Goal: Complete application form: Complete application form

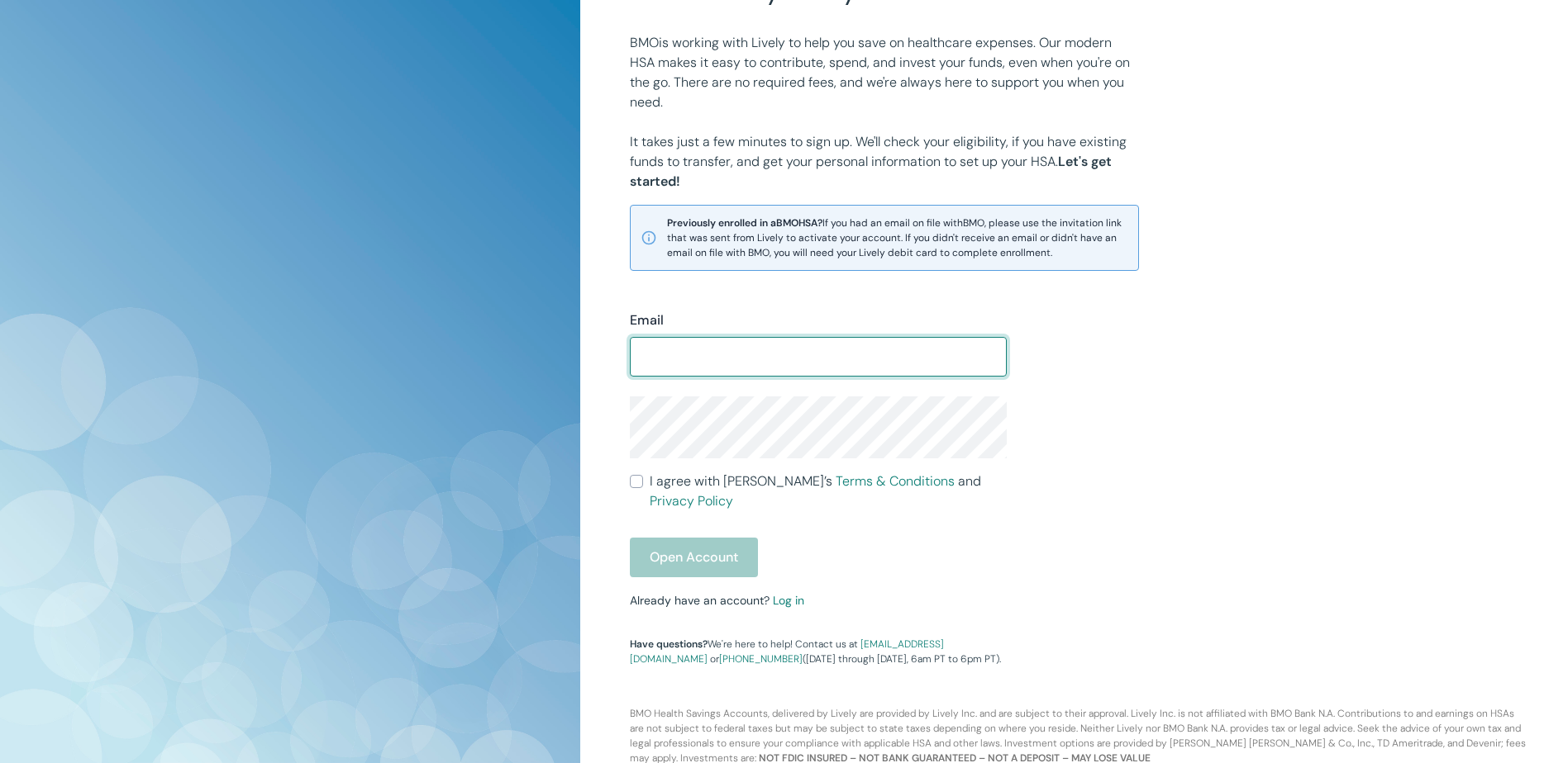
scroll to position [183, 0]
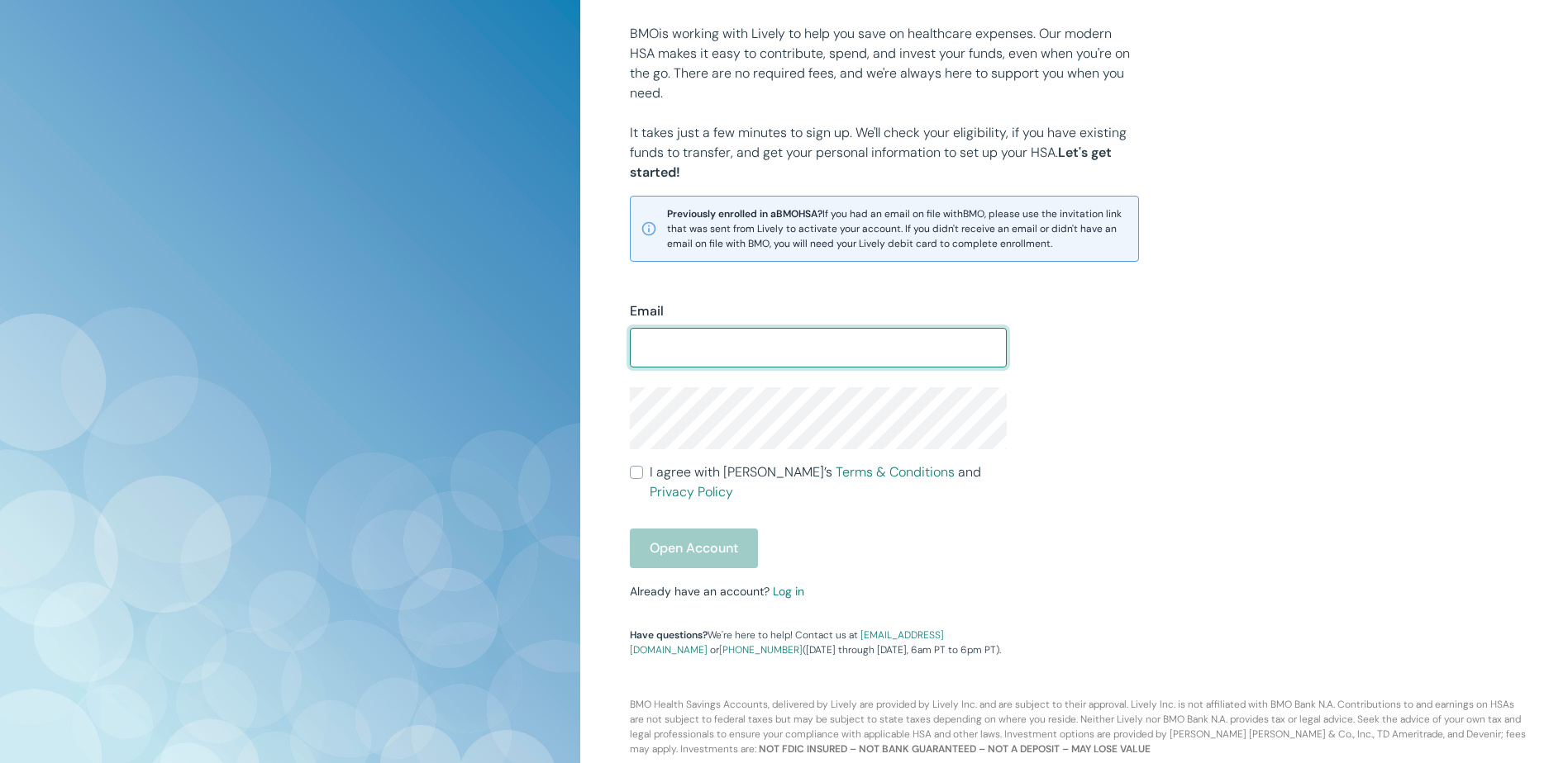
drag, startPoint x: 779, startPoint y: 581, endPoint x: 778, endPoint y: 590, distance: 9.1
click at [779, 581] on div "Email ​ I agree with Lively’s Terms & Conditions and Privacy Policy Open Accoun…" at bounding box center [808, 470] width 397 height 376
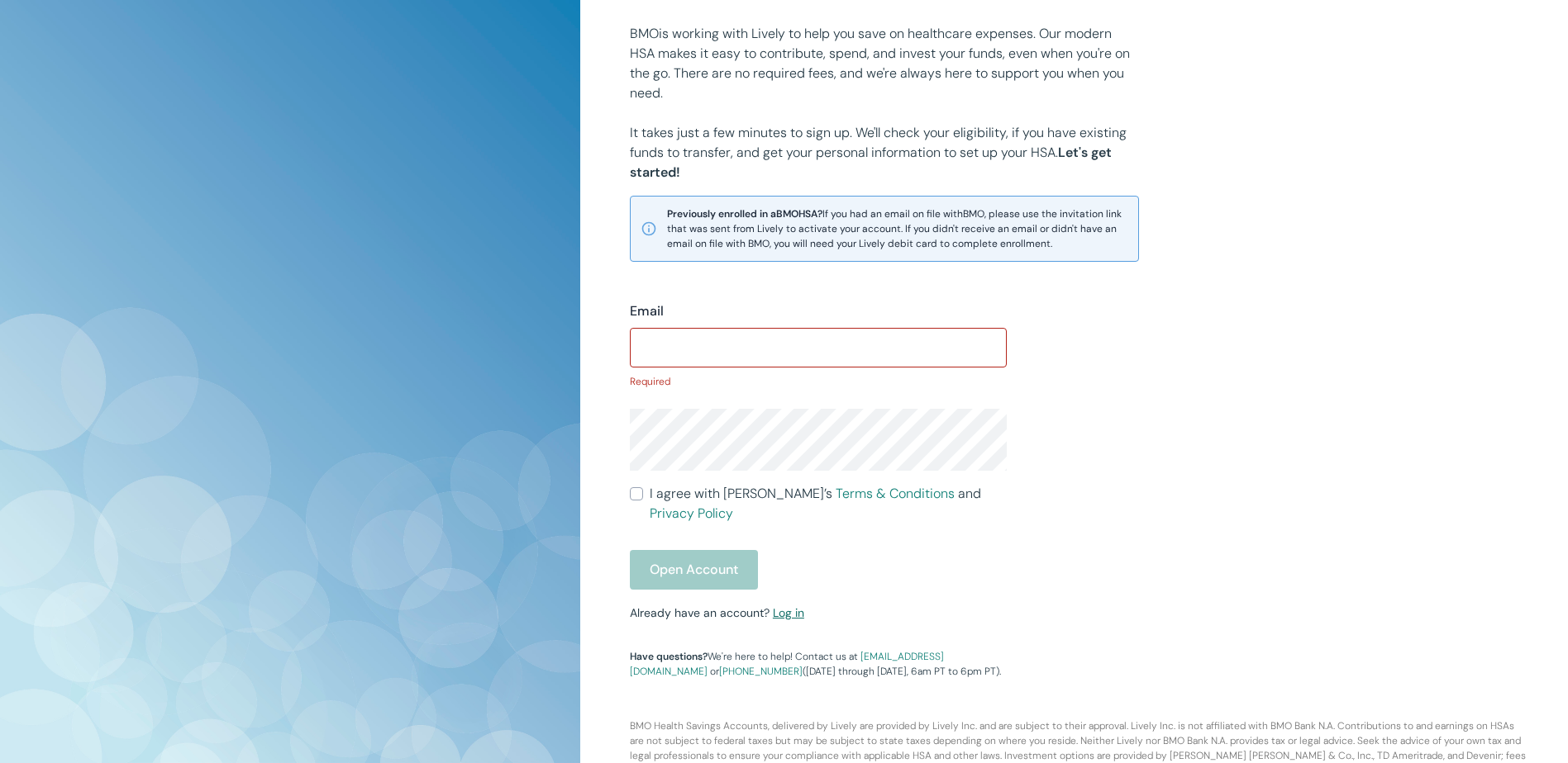
click at [780, 605] on link "Log in" at bounding box center [788, 613] width 31 height 15
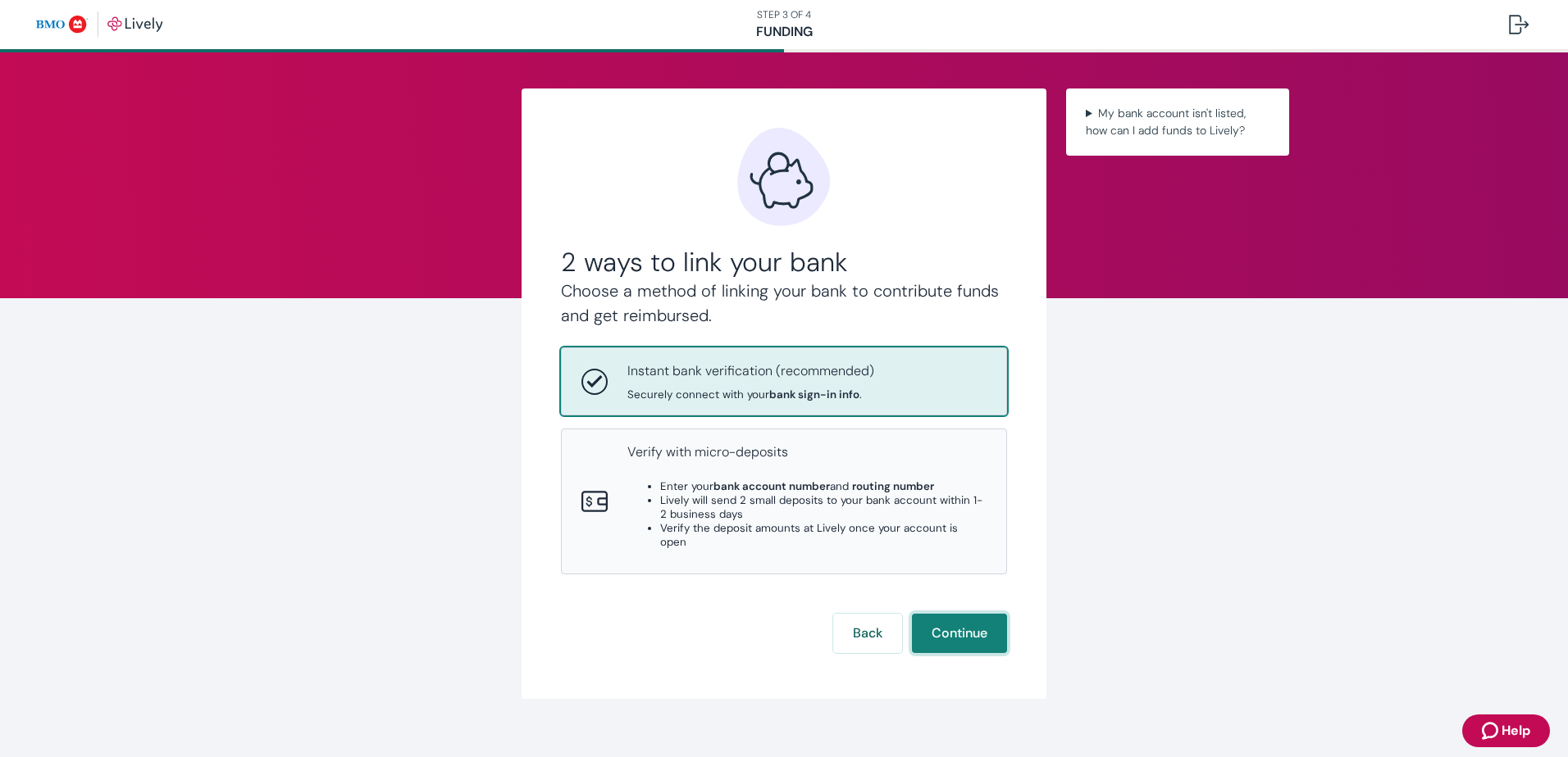
click at [940, 622] on button "Continue" at bounding box center [959, 633] width 95 height 39
click at [740, 367] on p "Instant bank verification (recommended)" at bounding box center [751, 371] width 247 height 20
click at [956, 614] on button "Continue" at bounding box center [959, 633] width 95 height 39
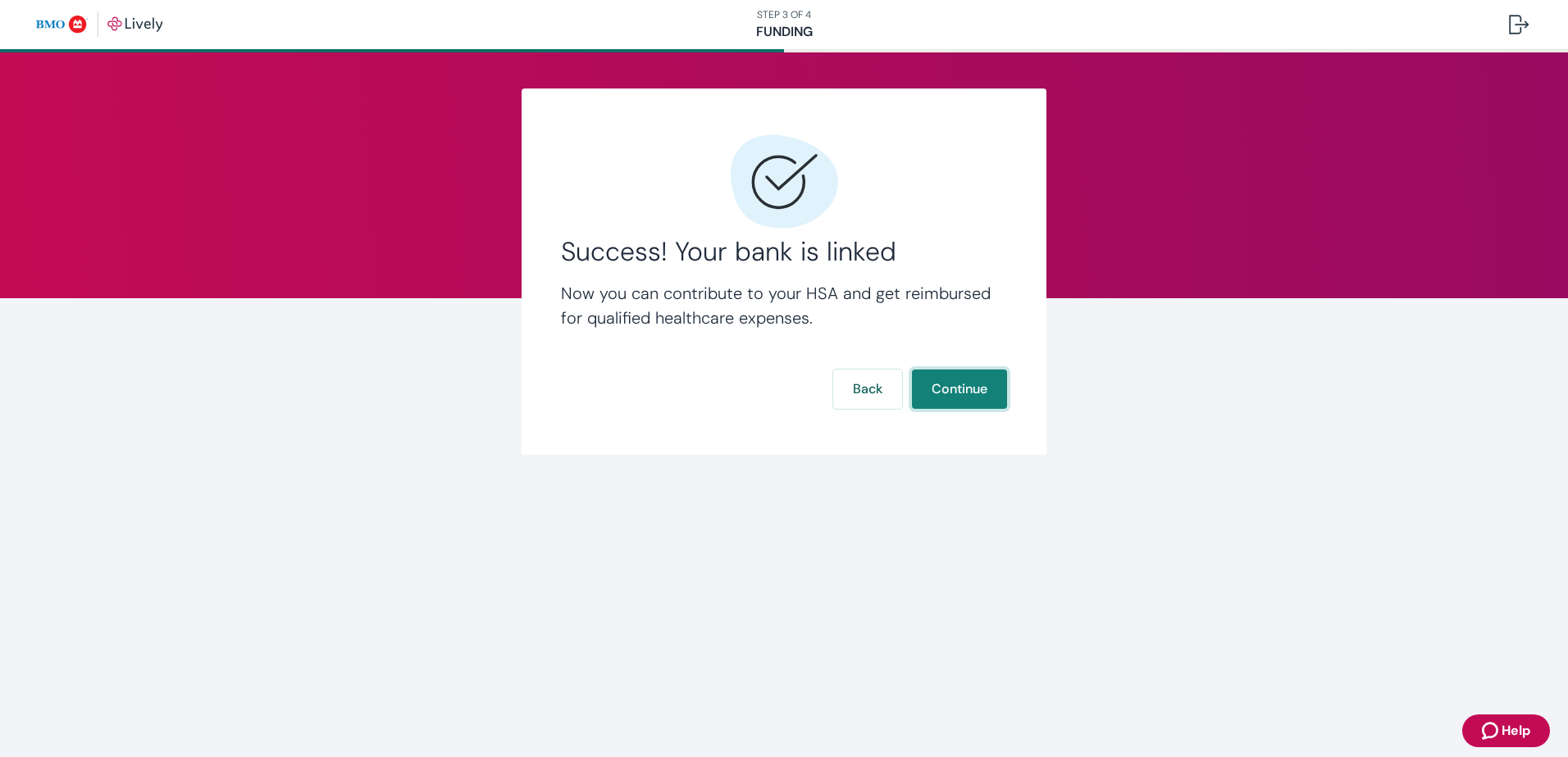
click at [966, 382] on button "Continue" at bounding box center [959, 389] width 95 height 39
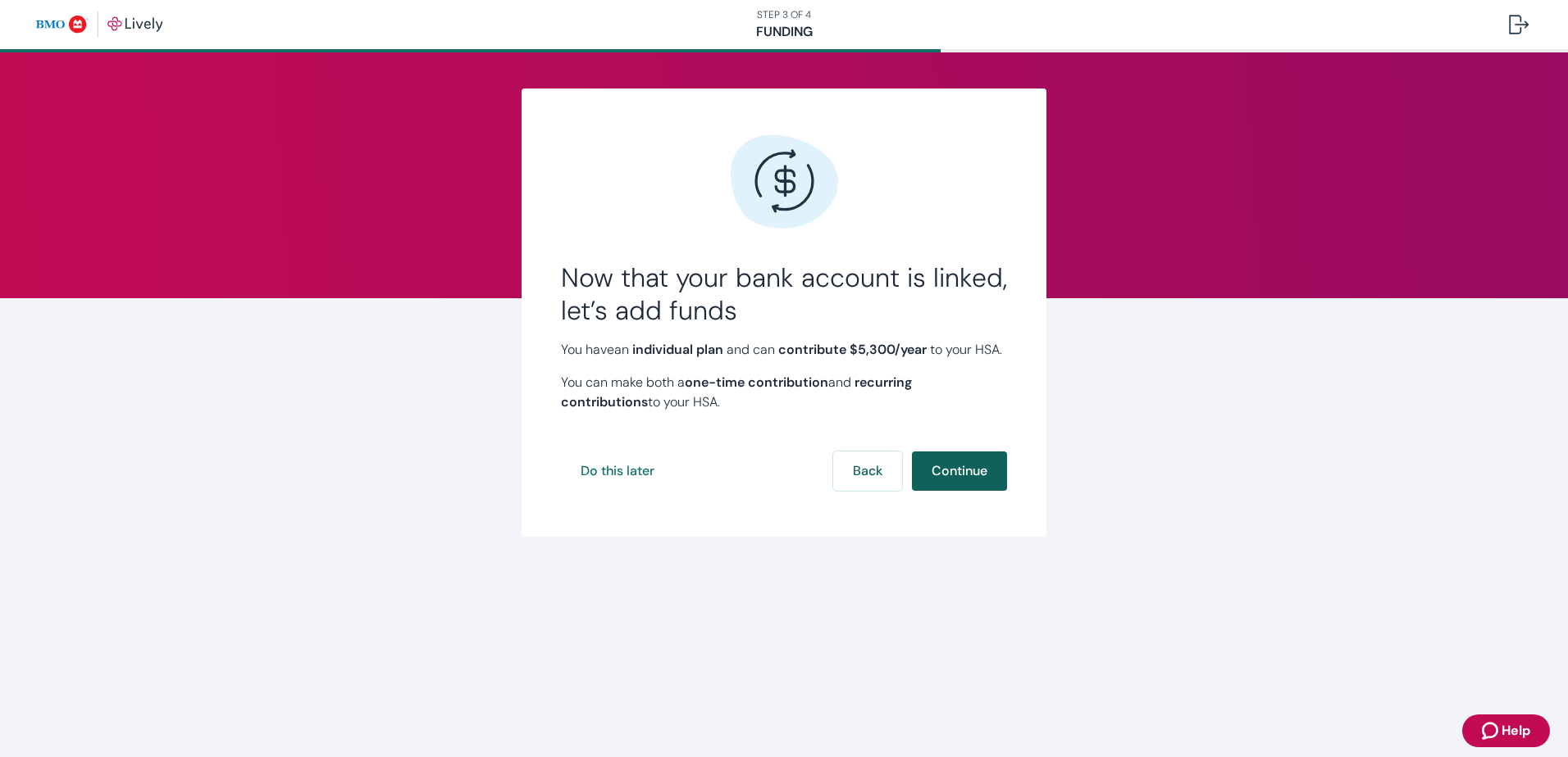
click at [979, 491] on button "Continue" at bounding box center [959, 471] width 95 height 39
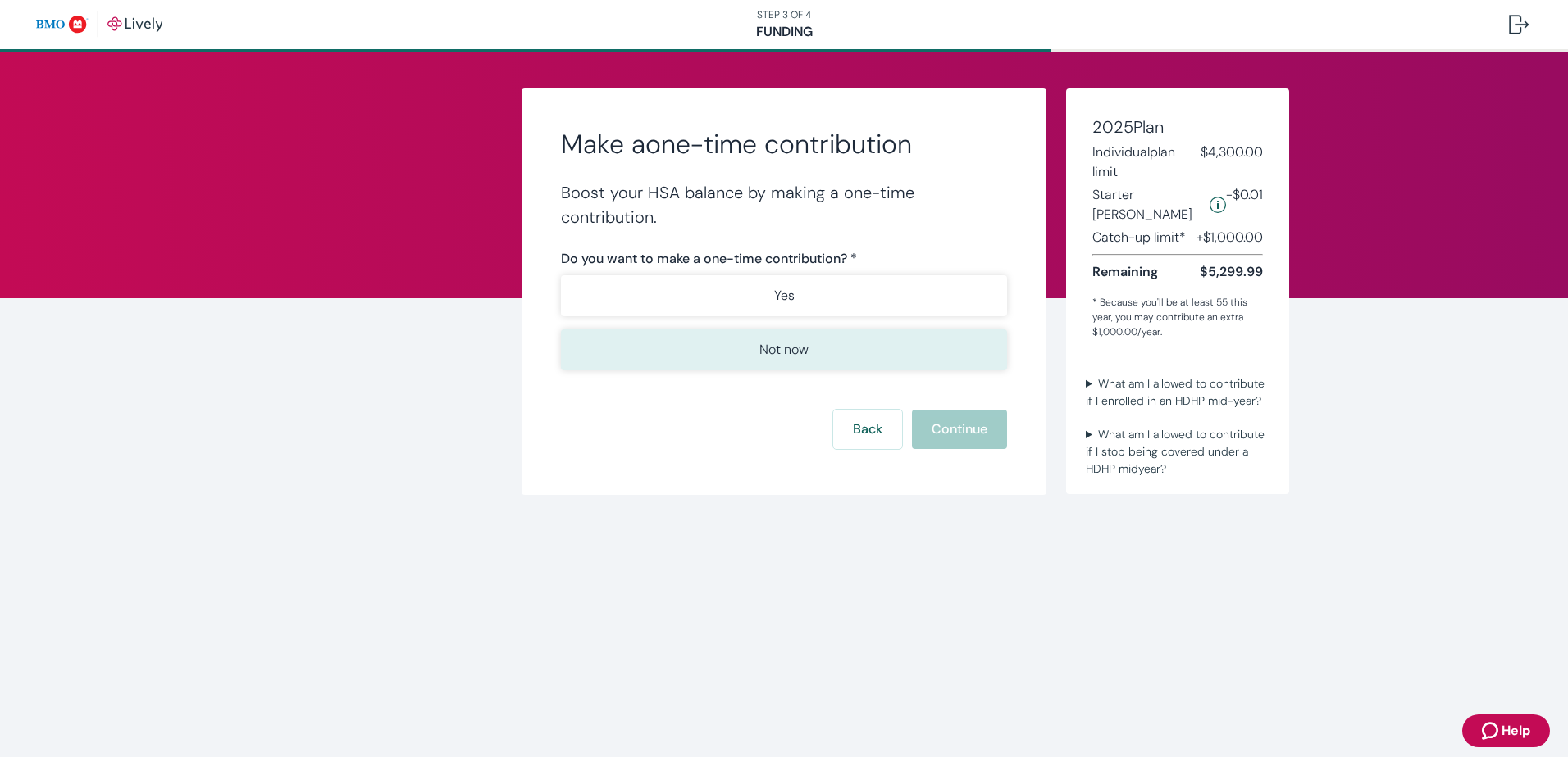
click at [776, 353] on p "Not now" at bounding box center [783, 350] width 49 height 20
click at [959, 426] on button "Continue" at bounding box center [959, 429] width 95 height 39
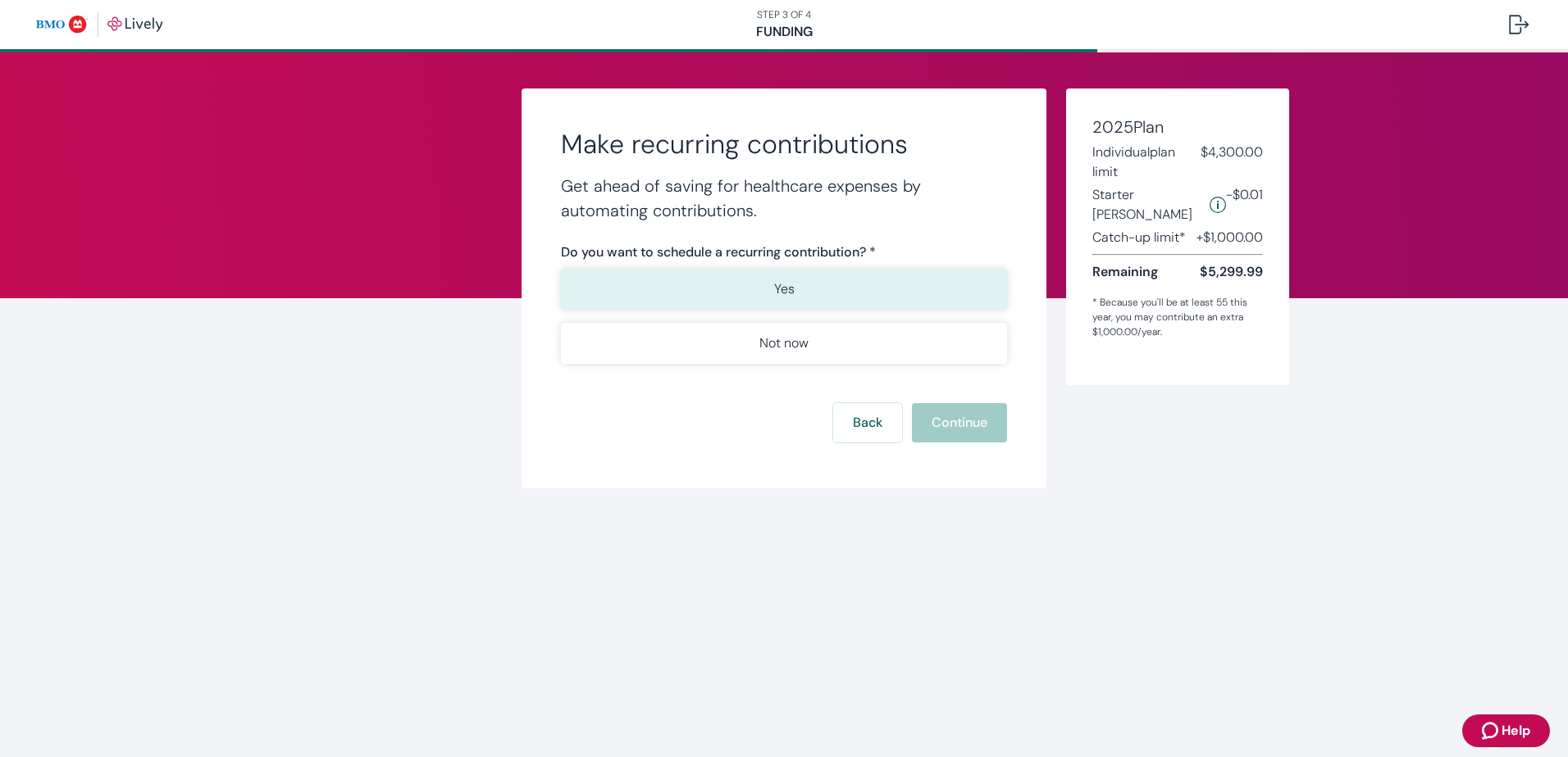
click at [780, 284] on p "Yes" at bounding box center [784, 290] width 20 height 20
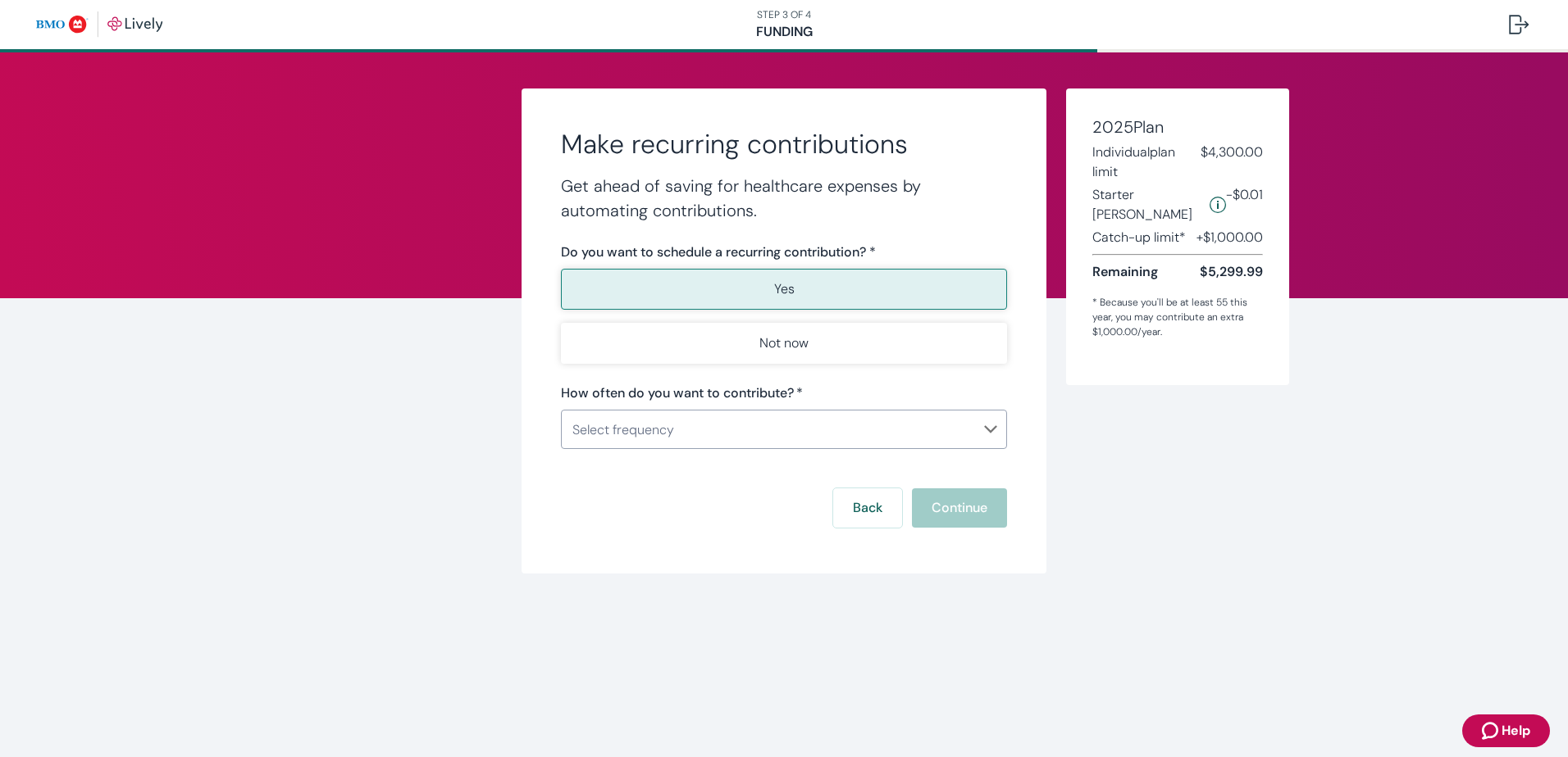
click at [988, 430] on body "STEP 3 OF 4 Funding Make recurring contributions Get ahead of saving for health…" at bounding box center [784, 378] width 1568 height 757
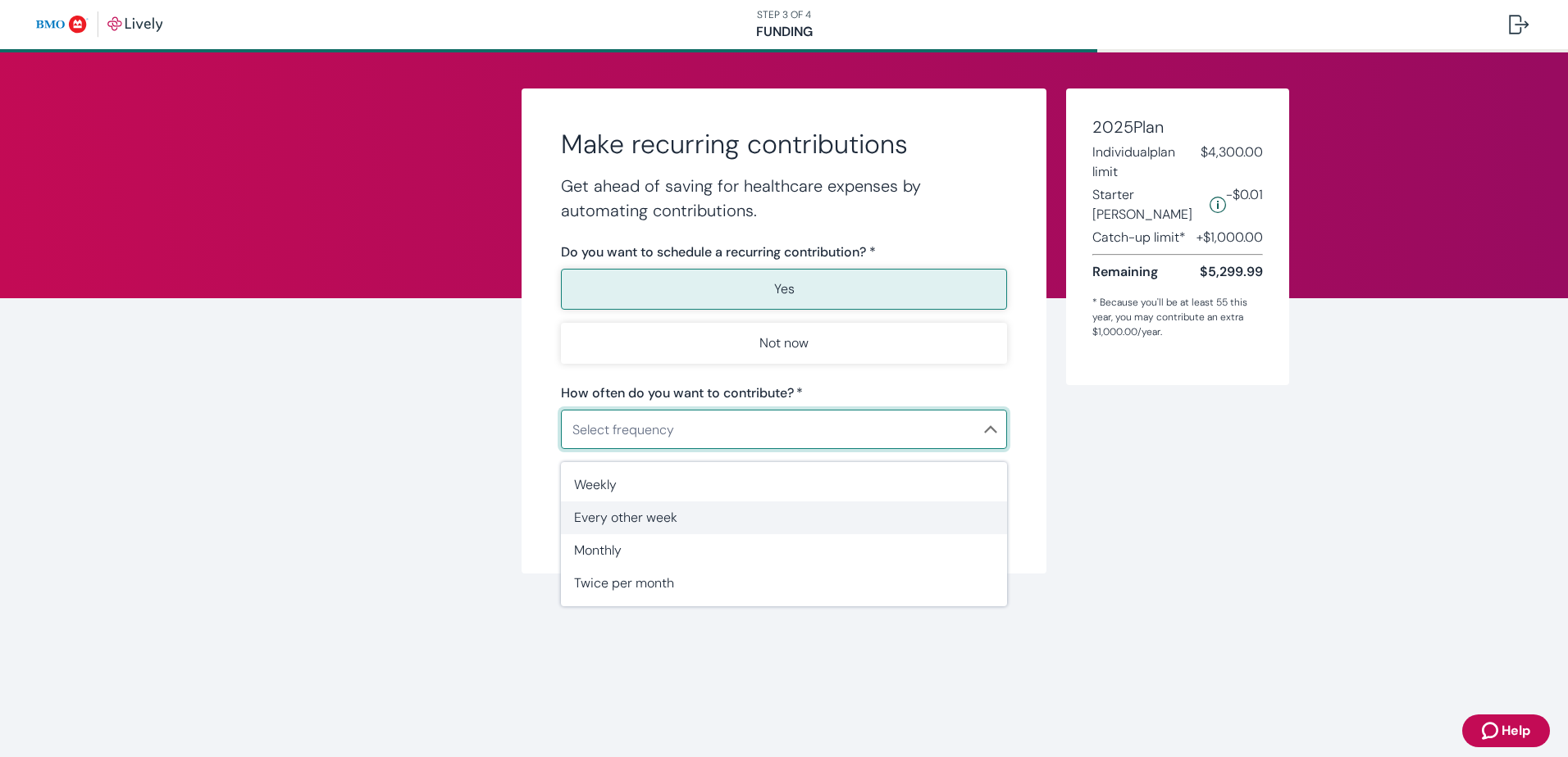
click at [633, 519] on span "Every other week" at bounding box center [784, 518] width 420 height 20
type input "EveryOtherWeek"
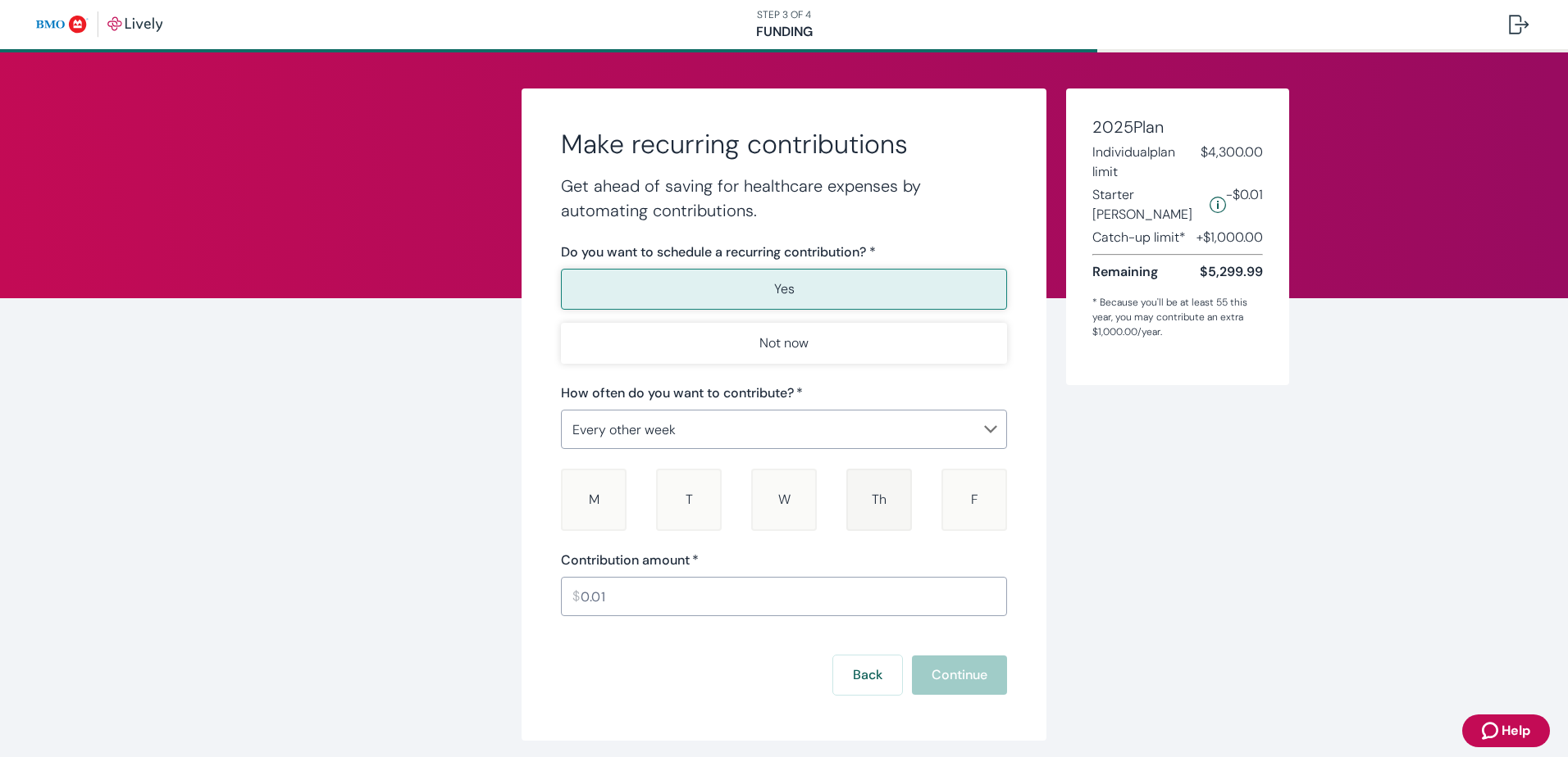
click at [872, 506] on span "Th" at bounding box center [879, 499] width 15 height 17
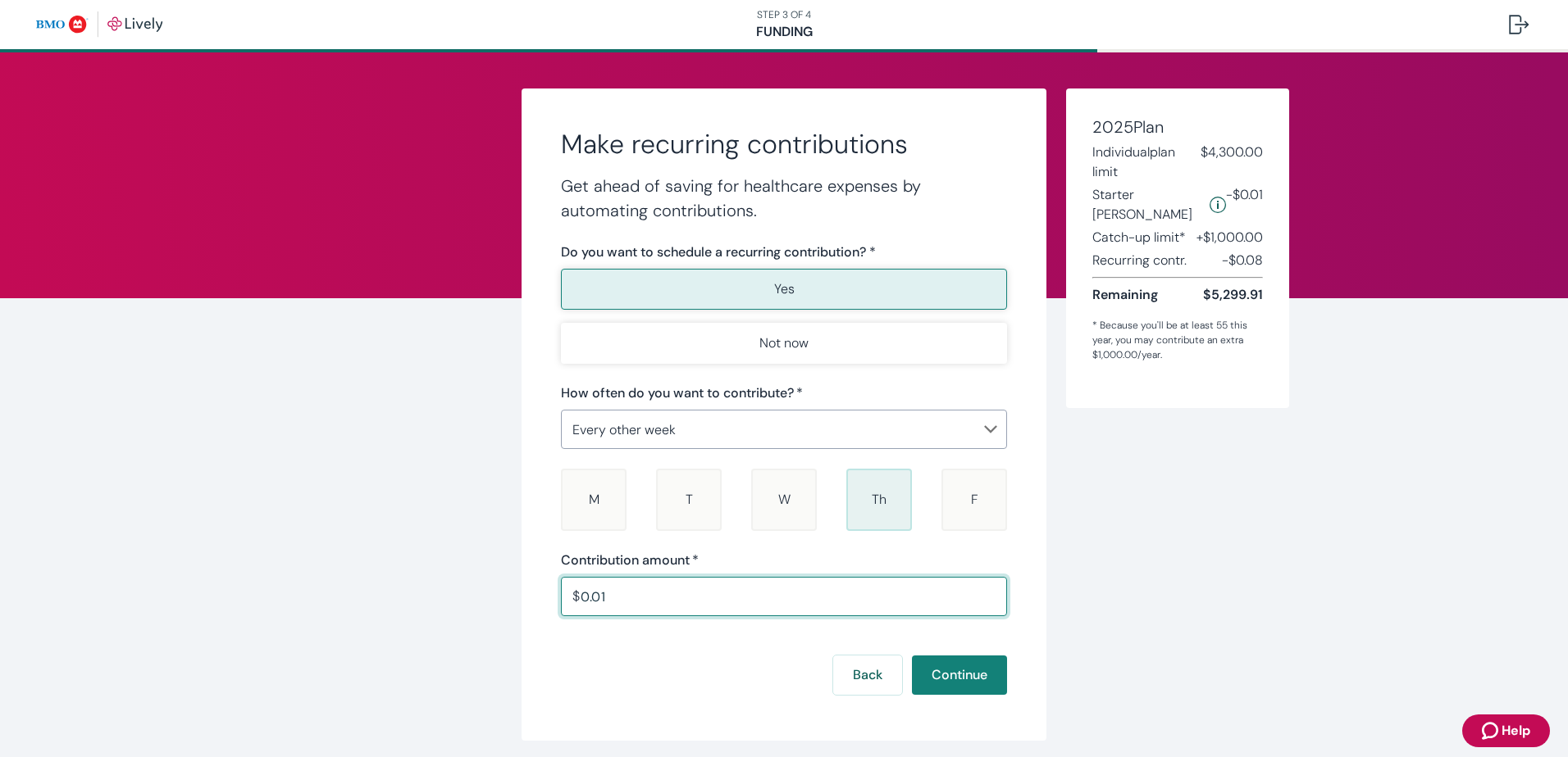
drag, startPoint x: 607, startPoint y: 593, endPoint x: 571, endPoint y: 602, distance: 37.1
click at [571, 602] on div "$ 0.01 ​" at bounding box center [784, 596] width 446 height 39
type input "50.00"
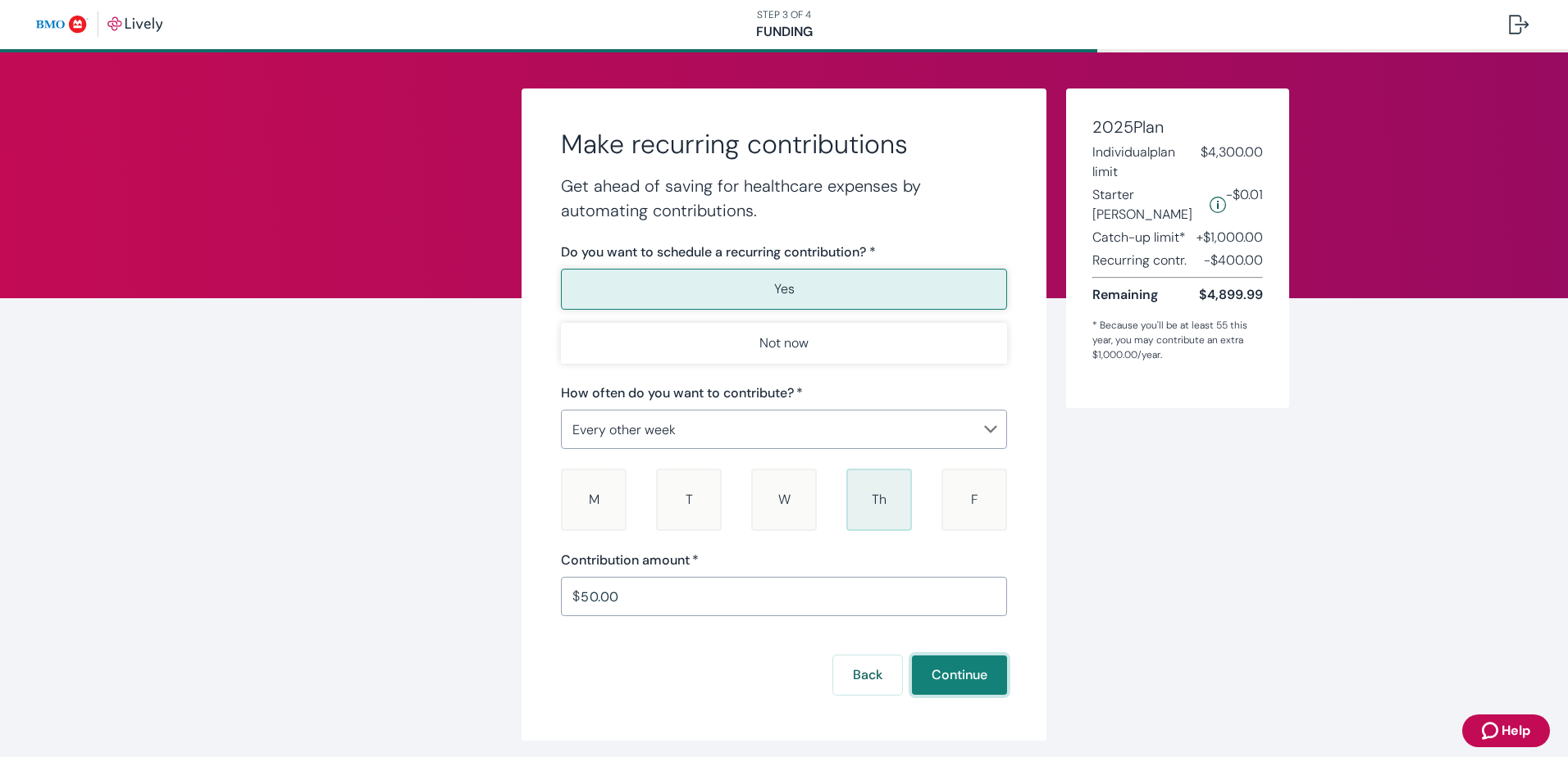
click at [963, 686] on button "Continue" at bounding box center [959, 675] width 95 height 39
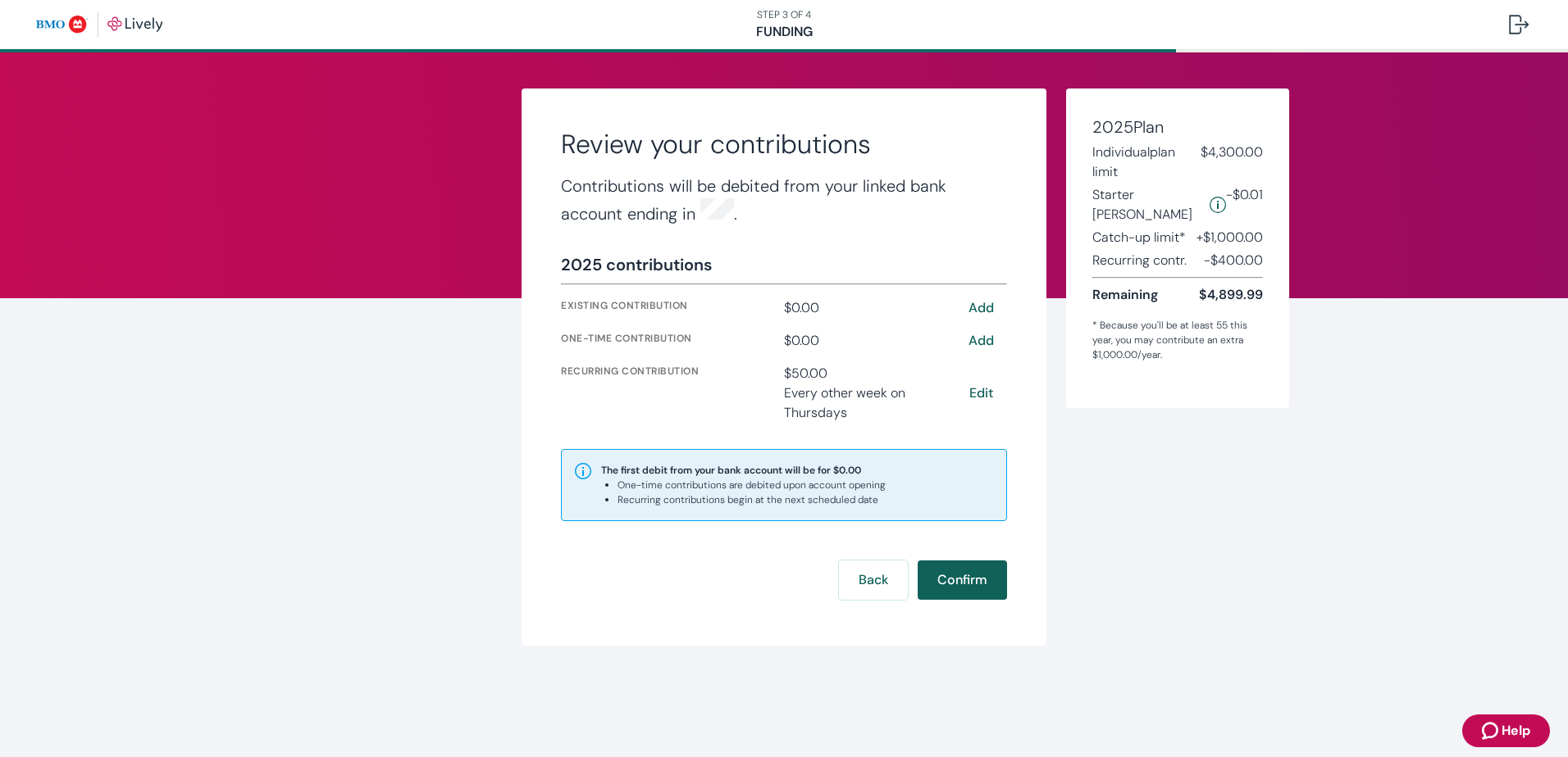
click at [948, 579] on button "Confirm" at bounding box center [962, 580] width 90 height 39
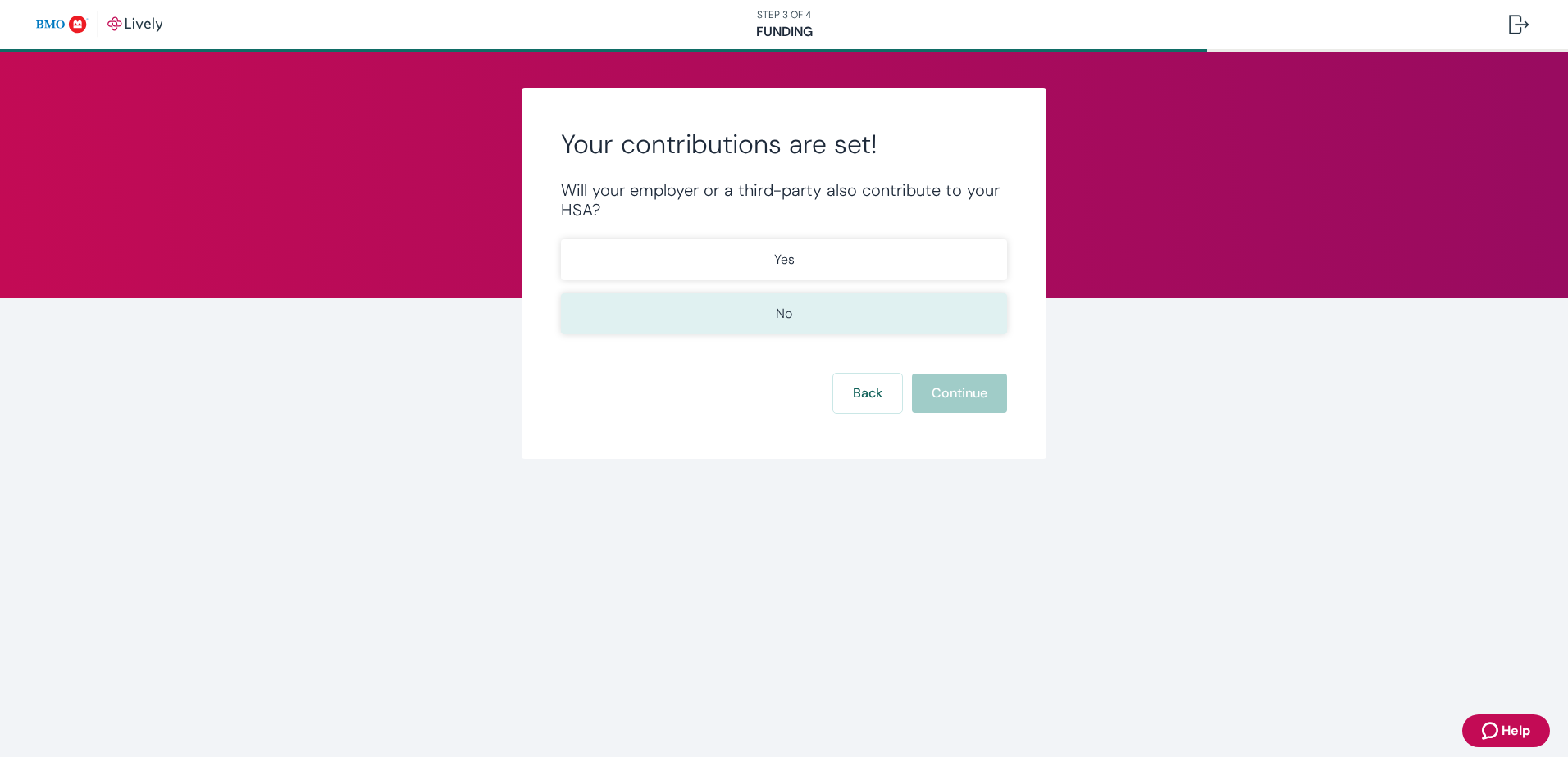
click at [780, 312] on p "No" at bounding box center [784, 314] width 16 height 20
click at [964, 397] on button "Continue" at bounding box center [959, 394] width 95 height 39
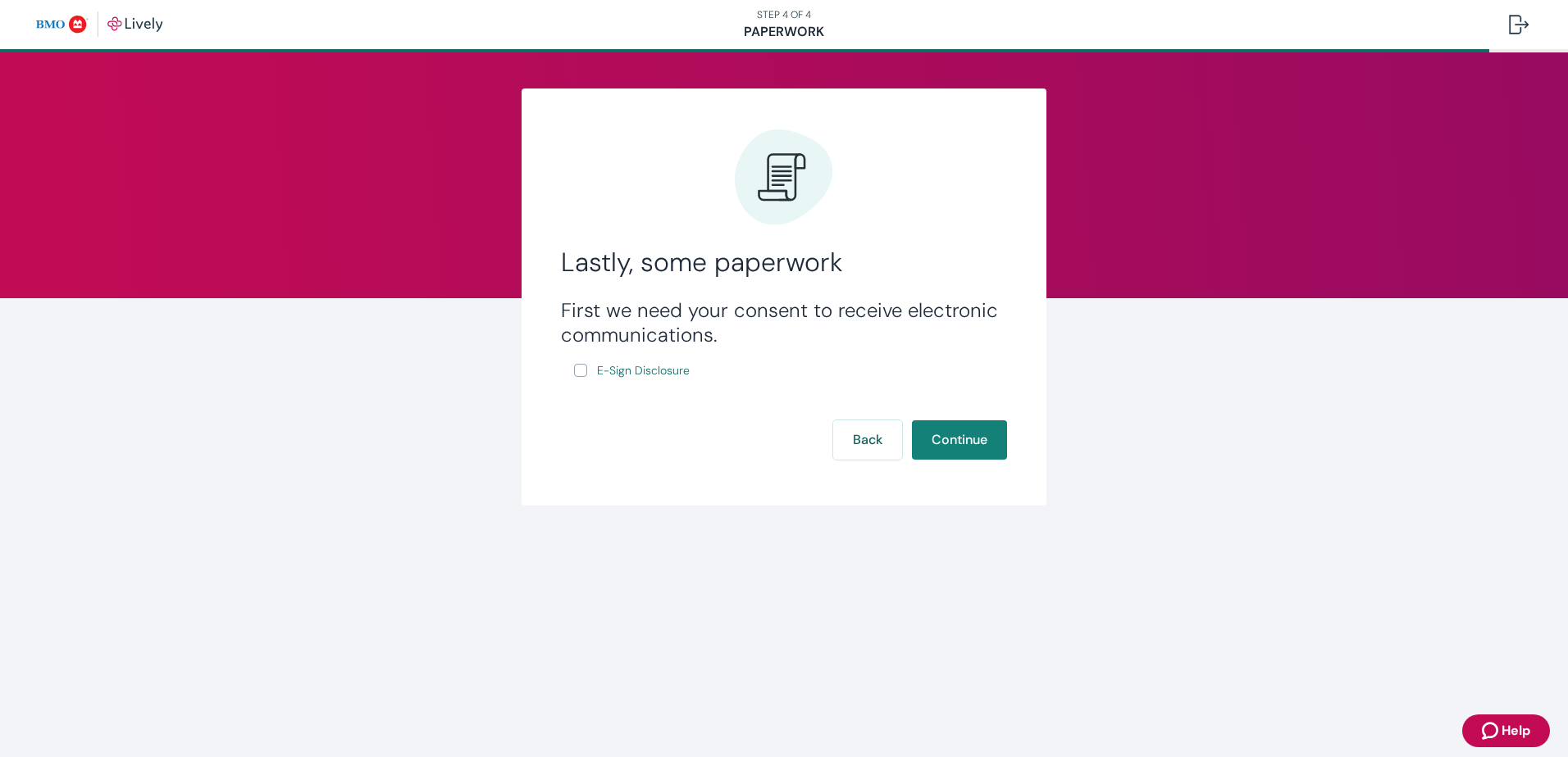
click at [578, 366] on input "E-Sign Disclosure" at bounding box center [580, 371] width 13 height 13
checkbox input "true"
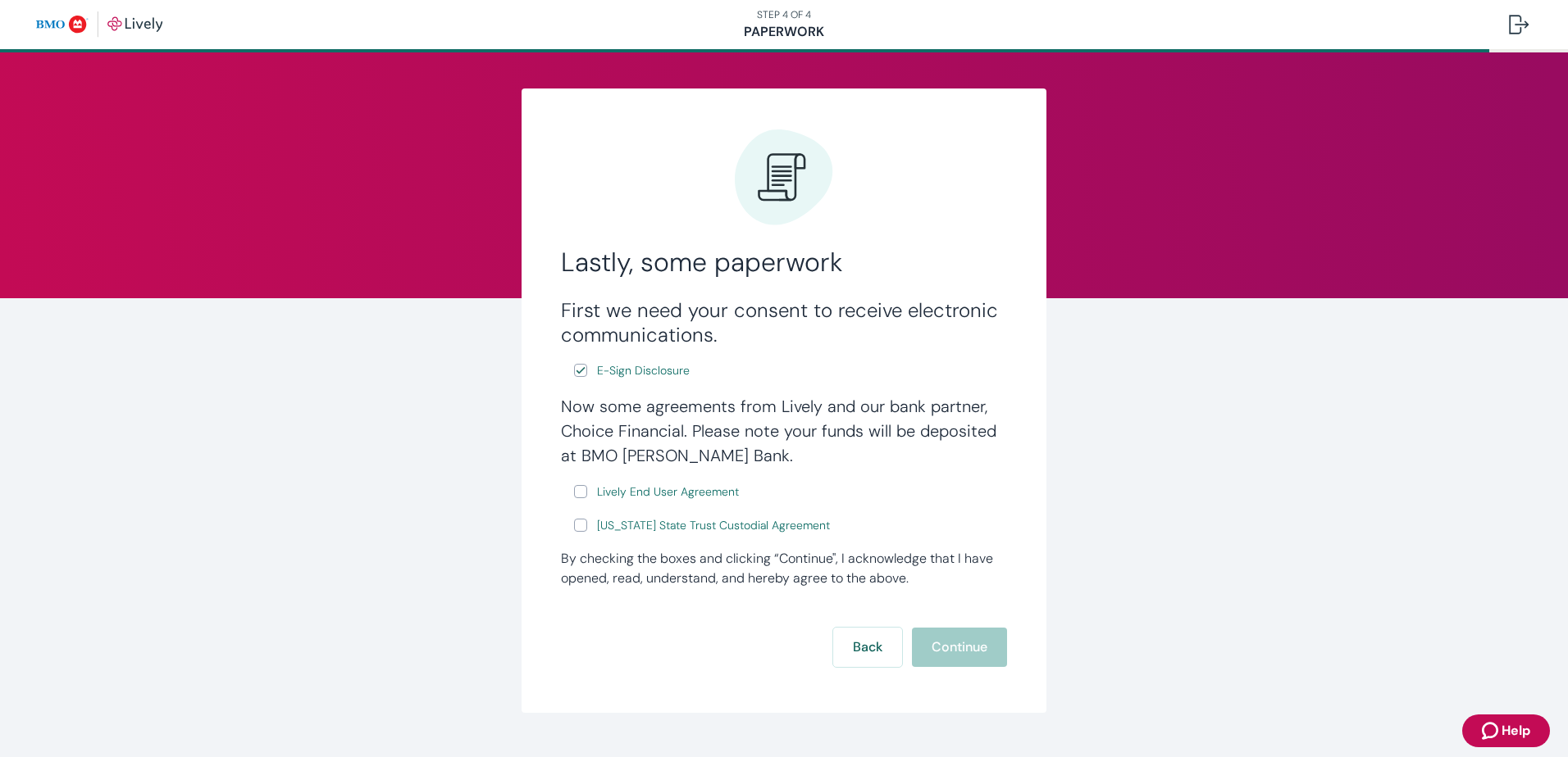
click at [575, 489] on input "Lively End User Agreement" at bounding box center [580, 491] width 13 height 13
checkbox input "true"
click at [574, 523] on input "[US_STATE] State Trust Custodial Agreement" at bounding box center [580, 525] width 13 height 13
checkbox input "true"
click at [939, 639] on button "Continue" at bounding box center [959, 648] width 95 height 39
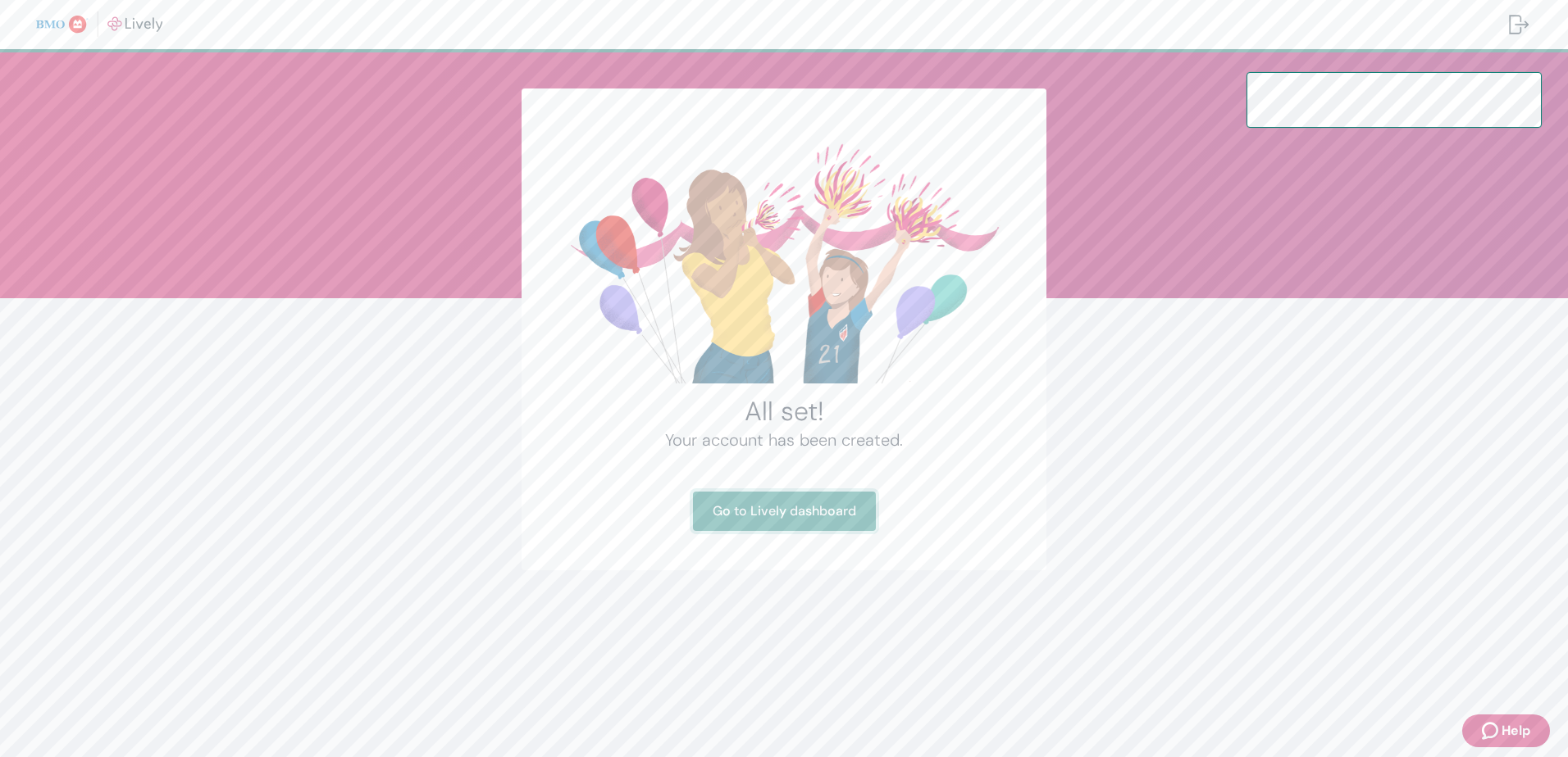
click at [783, 513] on link "Go to Lively dashboard" at bounding box center [785, 512] width 183 height 39
